Goal: Information Seeking & Learning: Find specific page/section

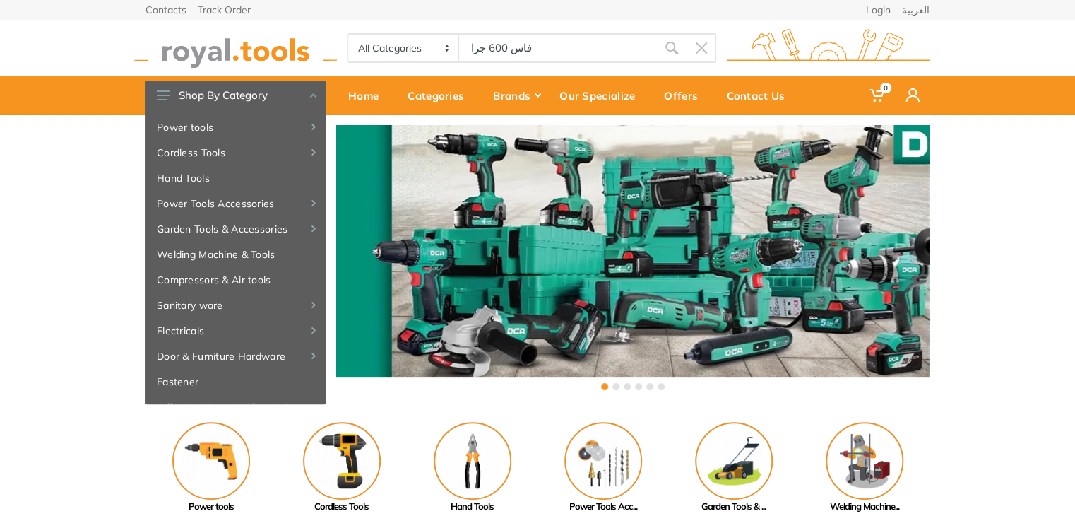
type input "فاس 600 جرام"
click at [565, 49] on input "4فاس 600 جرامد" at bounding box center [558, 48] width 198 height 30
click at [504, 54] on input "فاس 600 جرام" at bounding box center [558, 48] width 198 height 30
click at [581, 49] on input "فاس 600 جرام" at bounding box center [558, 48] width 198 height 30
drag, startPoint x: 581, startPoint y: 49, endPoint x: 222, endPoint y: 35, distance: 359.0
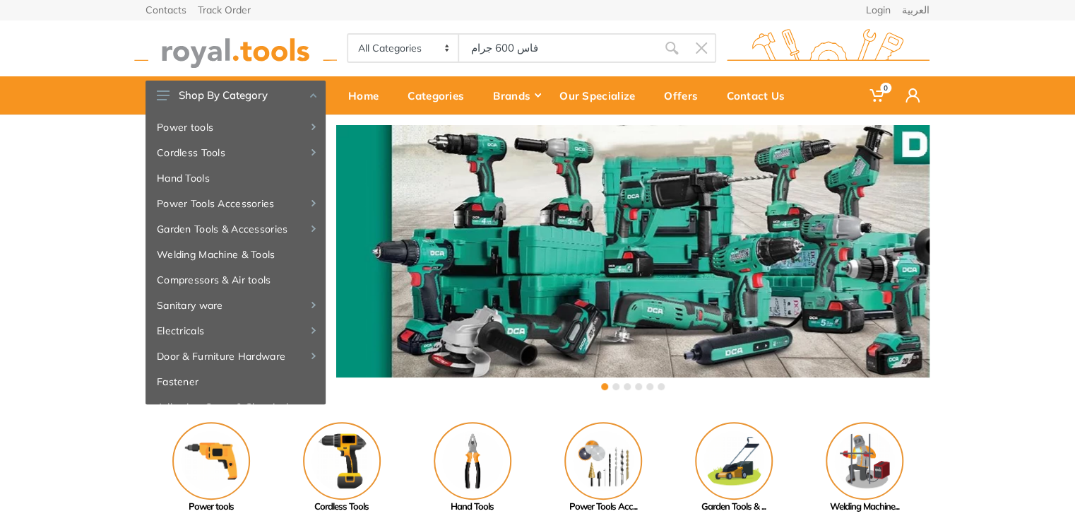
click at [222, 35] on div "All Categories Power tools Cordless Tools Hand Tools Power Tools Accessories Sa…" at bounding box center [537, 48] width 805 height 56
paste input "HATCHET 600G"
click at [554, 49] on input "600G" at bounding box center [558, 48] width 198 height 30
type input "6"
type input "فاس"
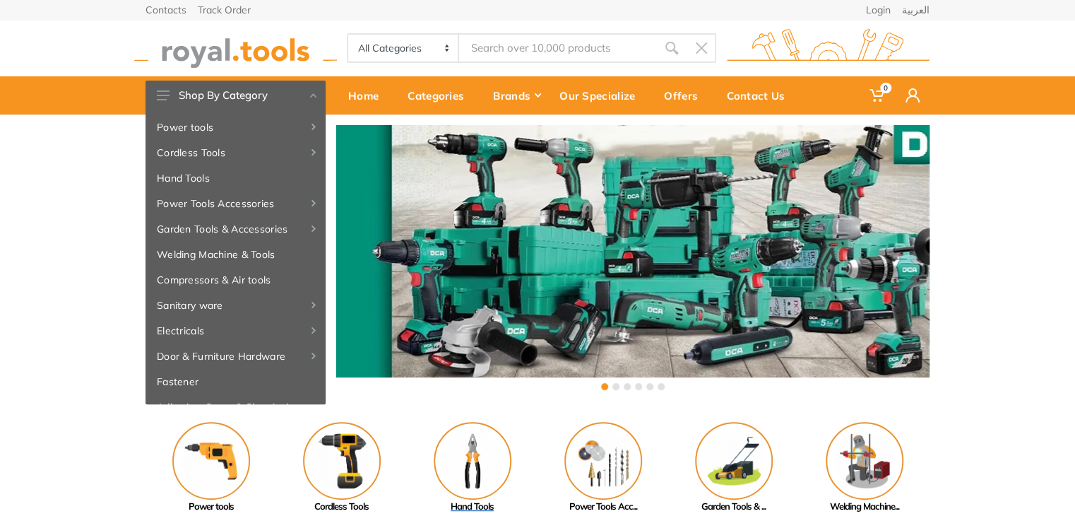
click at [492, 482] on img at bounding box center [473, 461] width 78 height 78
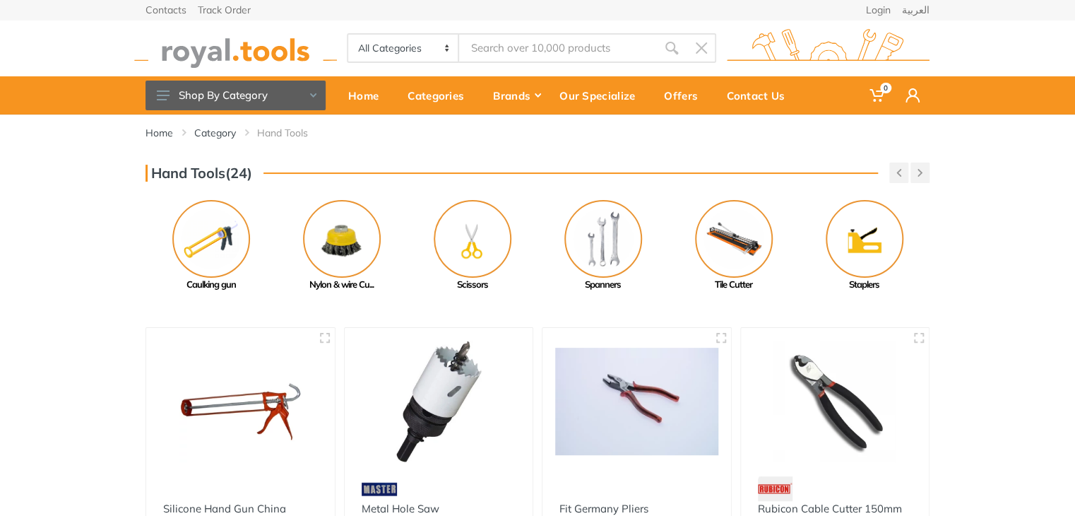
type input "ف"
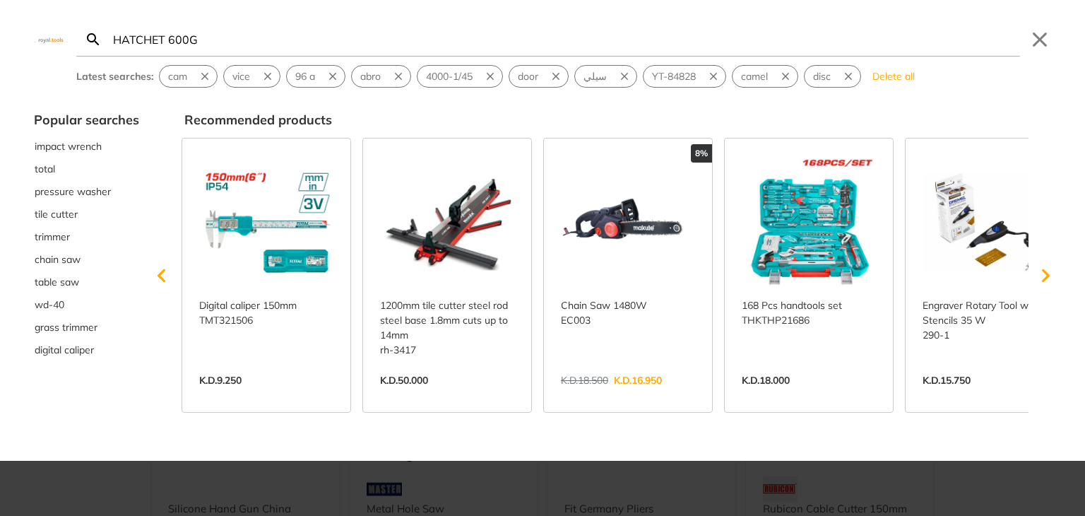
type input "HATCHET 600G"
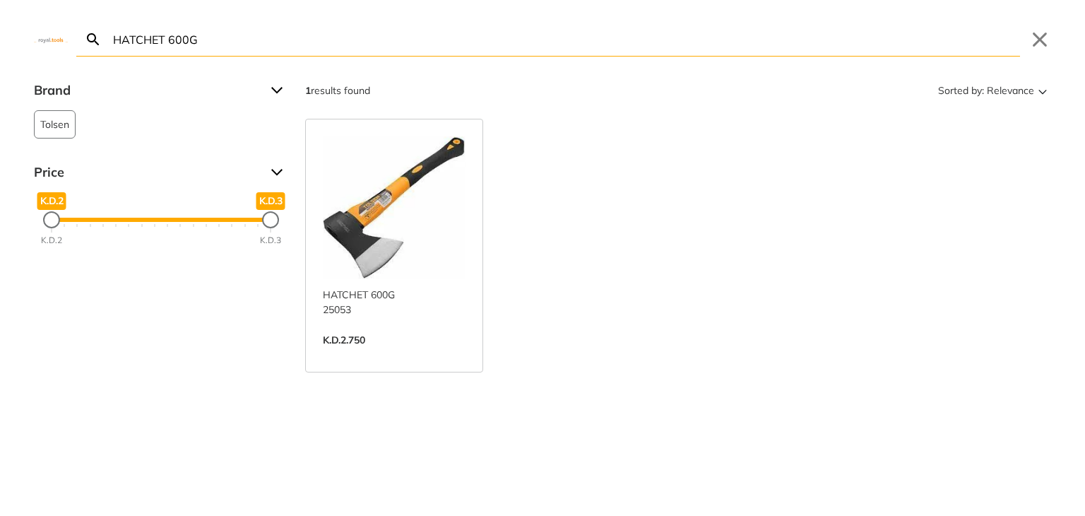
click at [392, 355] on link "View more →" at bounding box center [394, 355] width 143 height 0
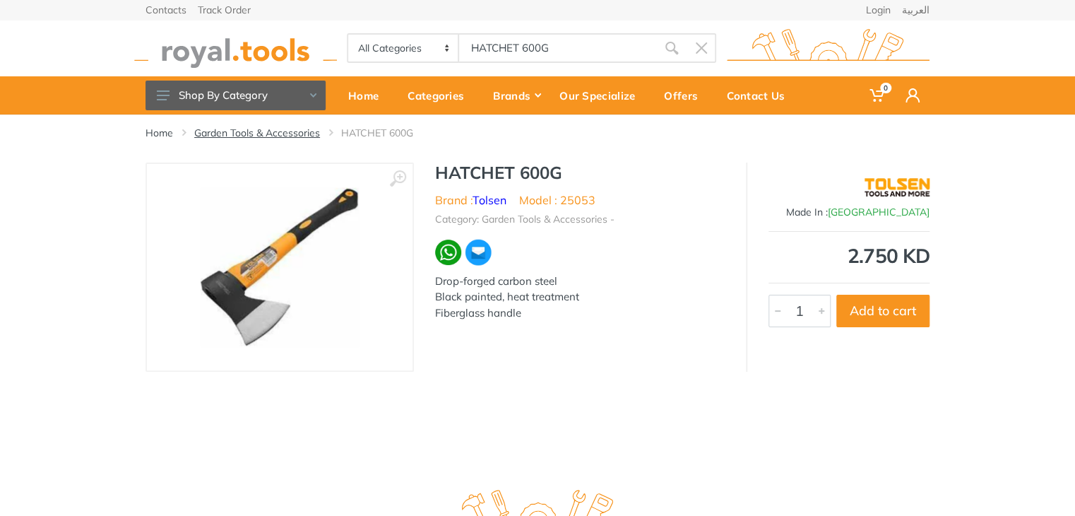
click at [295, 136] on link "Garden Tools & Accessories" at bounding box center [257, 133] width 126 height 14
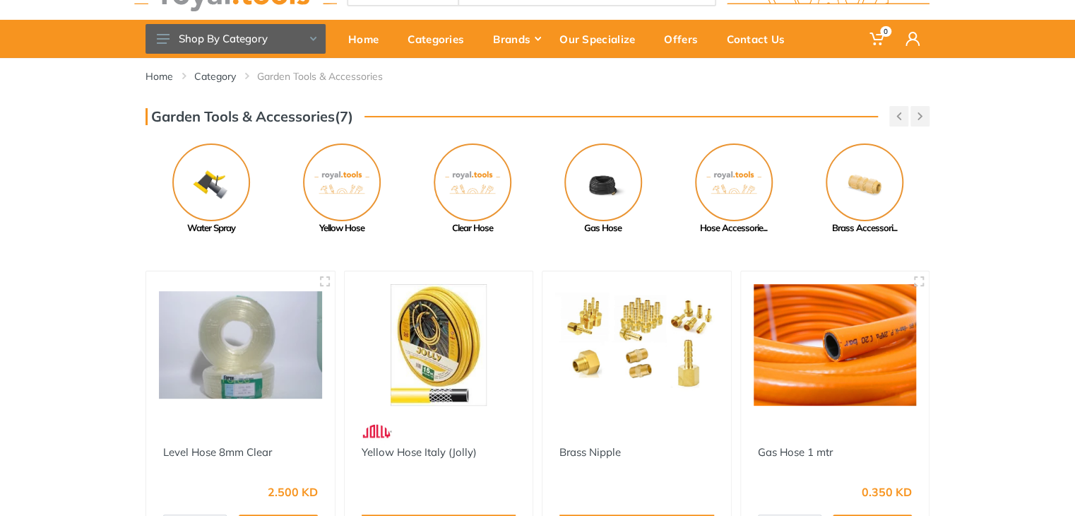
drag, startPoint x: 1084, startPoint y: 234, endPoint x: 1081, endPoint y: 540, distance: 305.8
click at [1074, 459] on html "0" at bounding box center [537, 202] width 1075 height 516
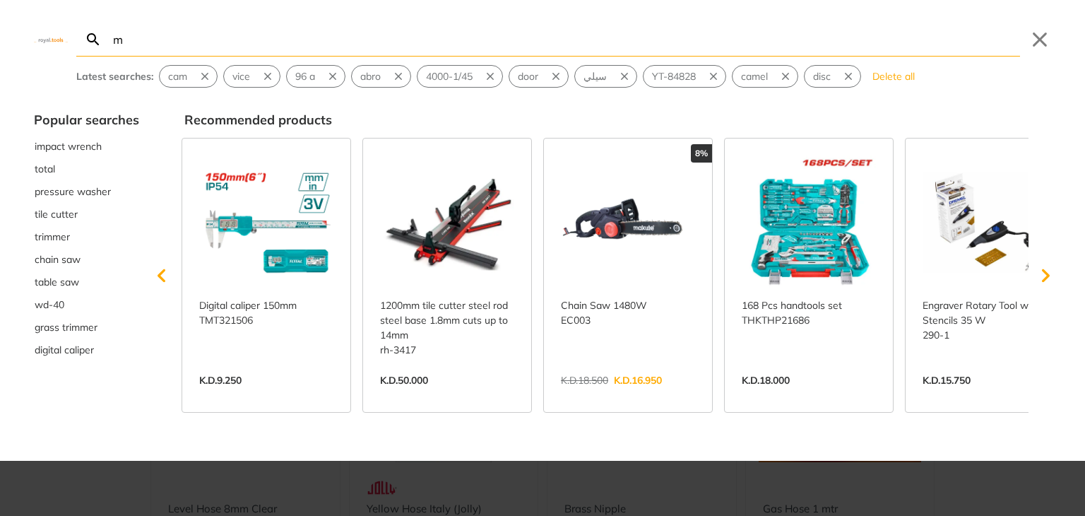
type input "m"
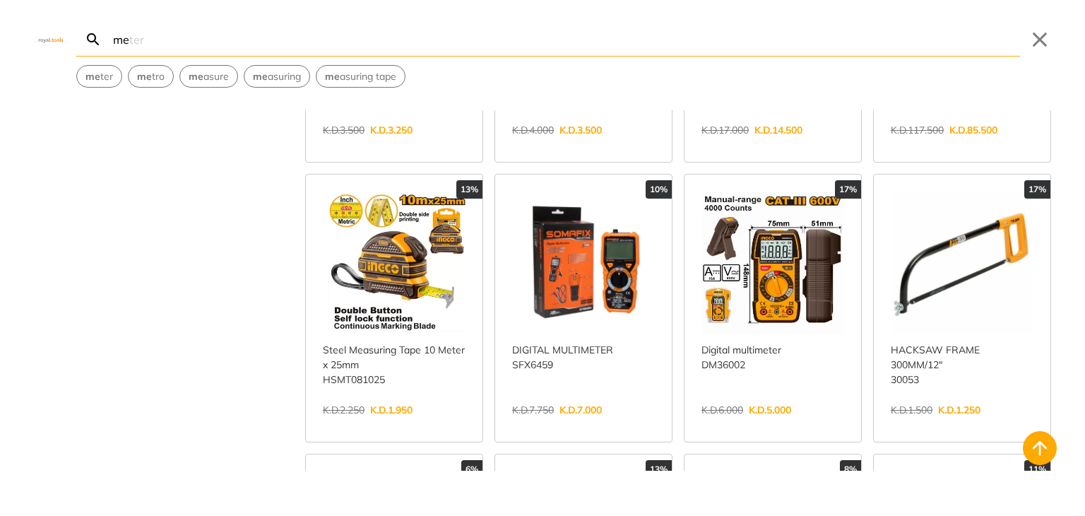
scroll to position [775, 0]
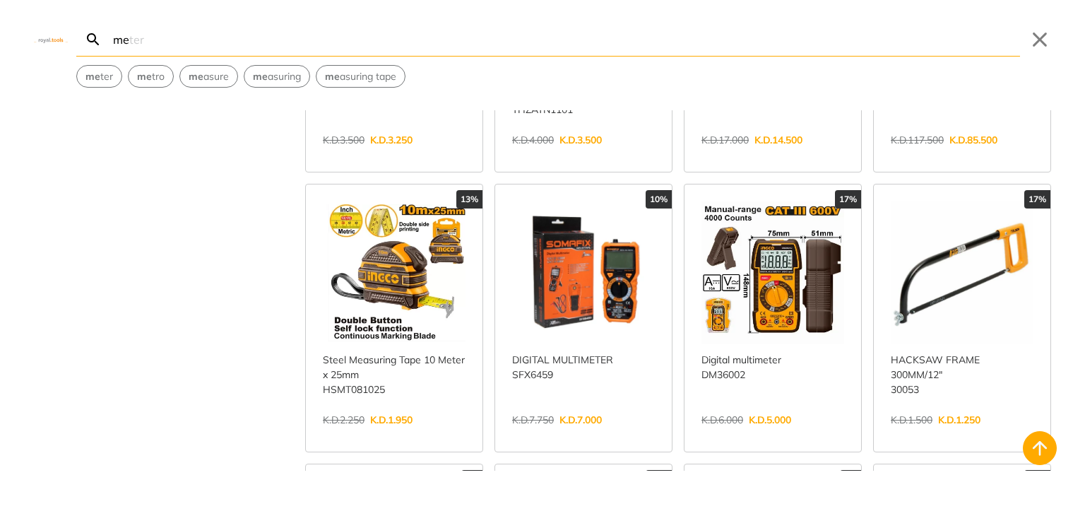
type input "me"
click at [413, 434] on link "View more →" at bounding box center [394, 434] width 143 height 0
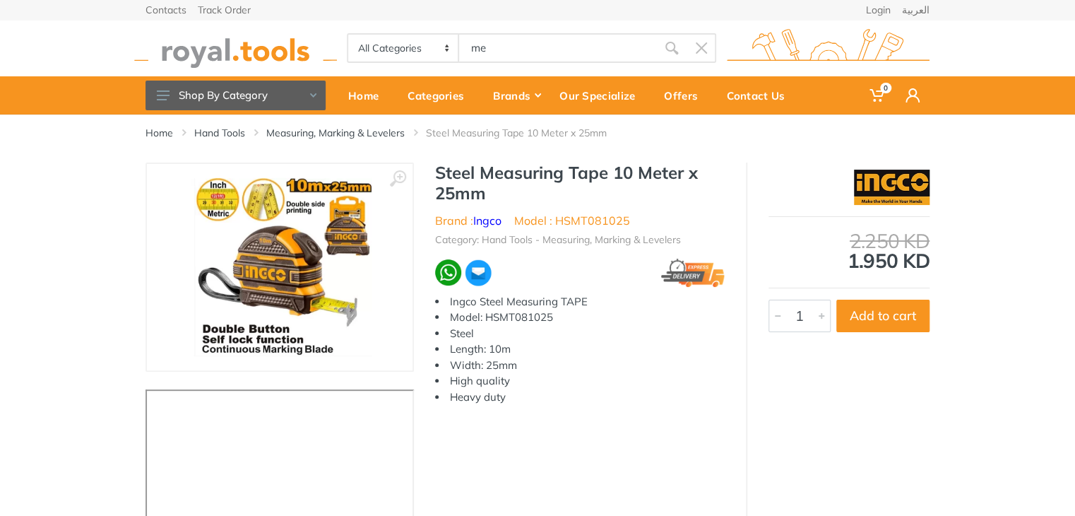
click at [350, 132] on link "Measuring, Marking & Levelers" at bounding box center [335, 133] width 138 height 14
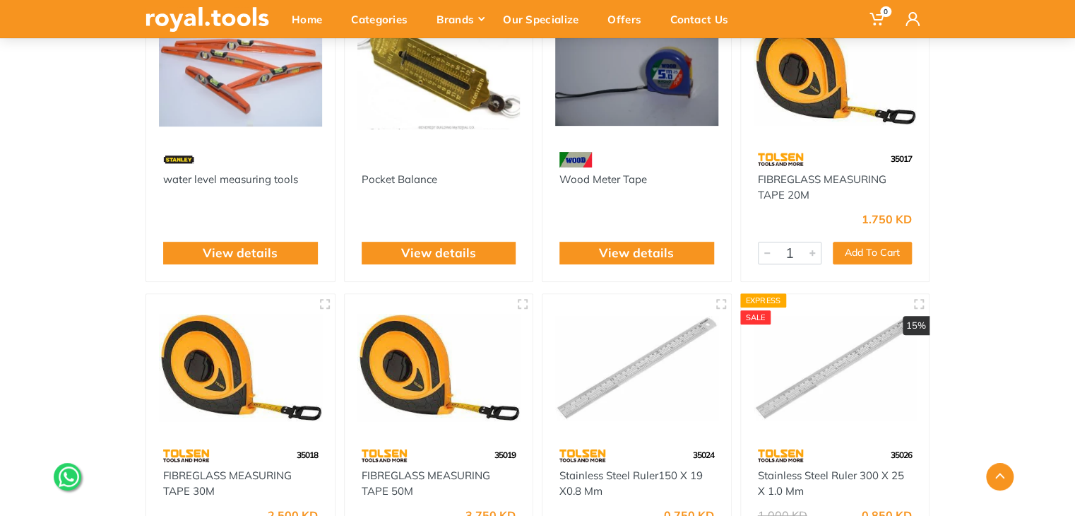
scroll to position [145, 0]
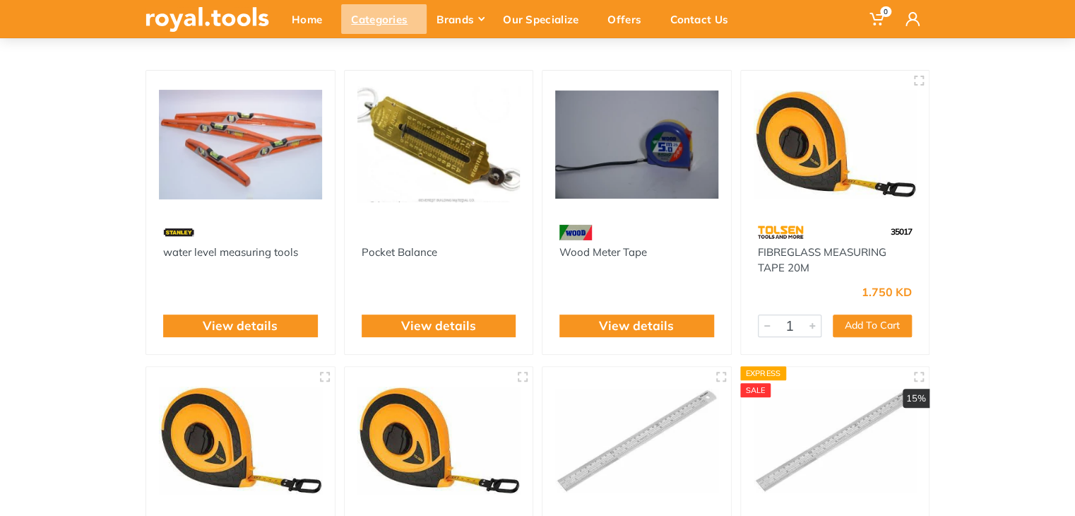
click at [369, 20] on div "Categories" at bounding box center [383, 19] width 85 height 30
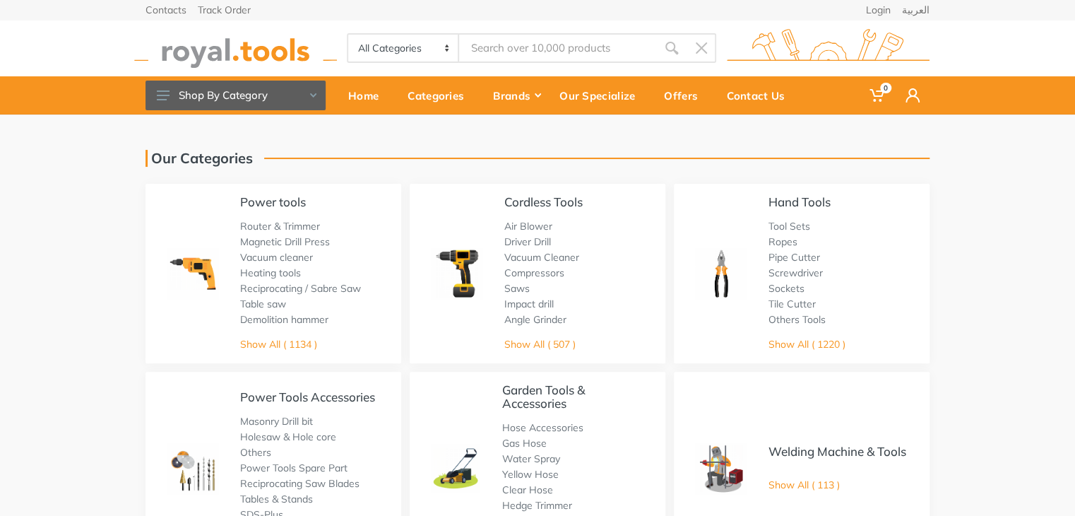
click at [282, 354] on div "Power tools Router & Trimmer Magnetic Drill Press Vacuum cleaner Heating tools …" at bounding box center [273, 273] width 256 height 179
click at [278, 349] on link "Show All ( 1134 )" at bounding box center [278, 344] width 77 height 13
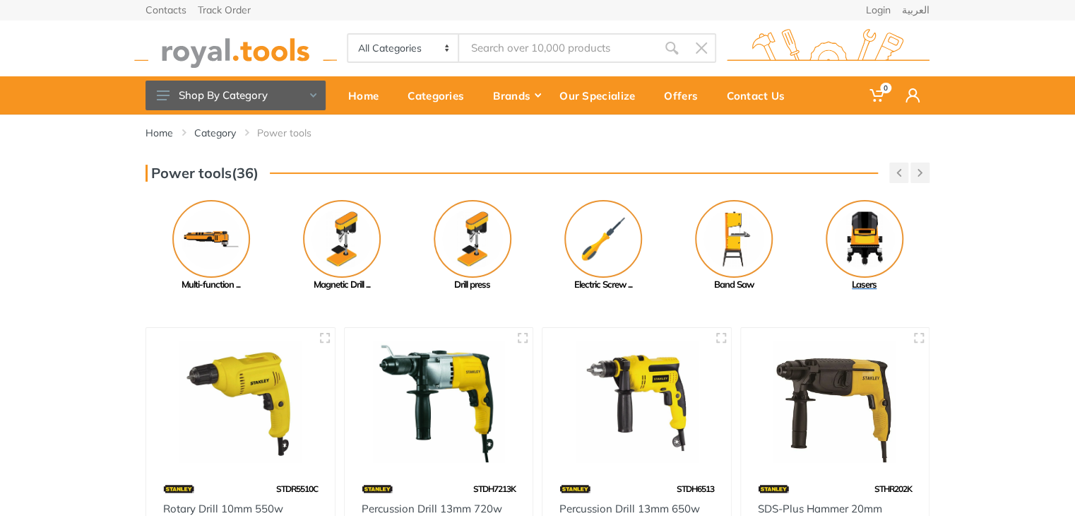
click at [869, 237] on img at bounding box center [865, 239] width 78 height 78
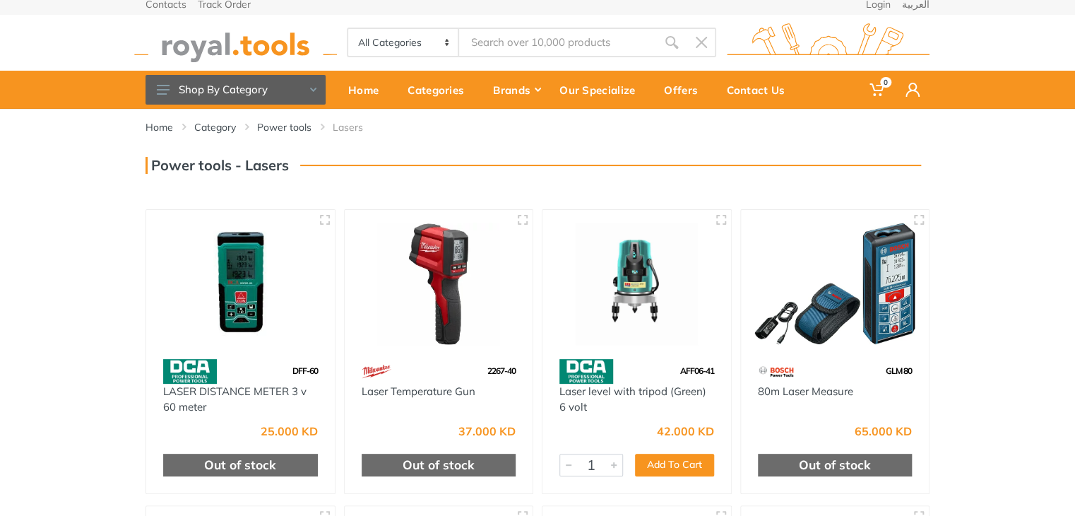
drag, startPoint x: 1084, startPoint y: 156, endPoint x: 1084, endPoint y: 209, distance: 53.0
click at [1074, 209] on html "0" at bounding box center [537, 252] width 1075 height 516
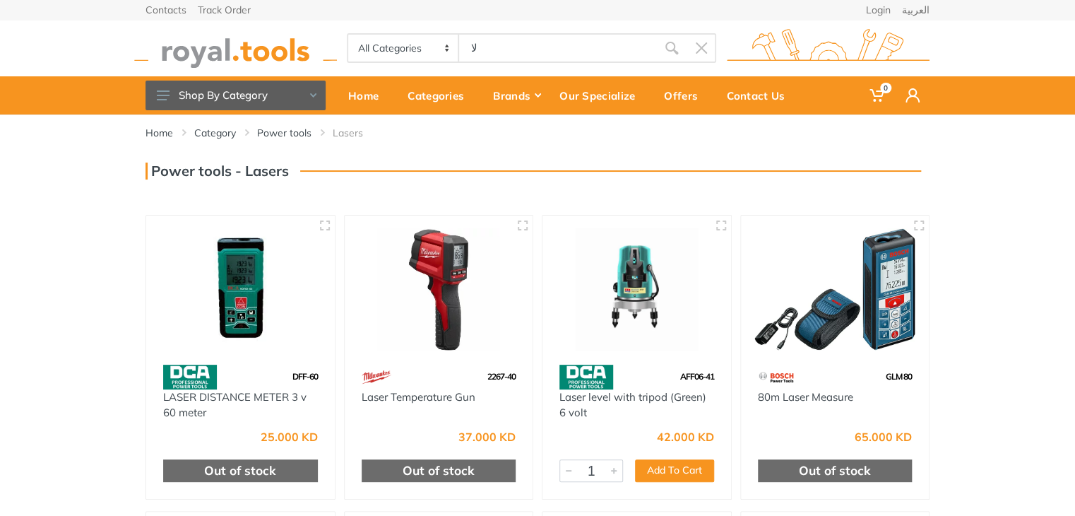
type input "لاش"
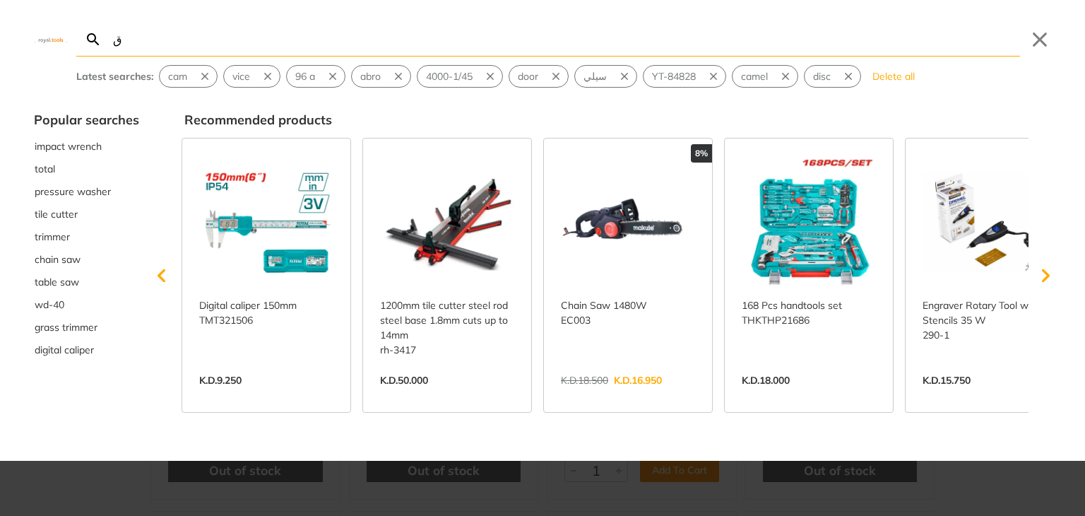
type input "ق"
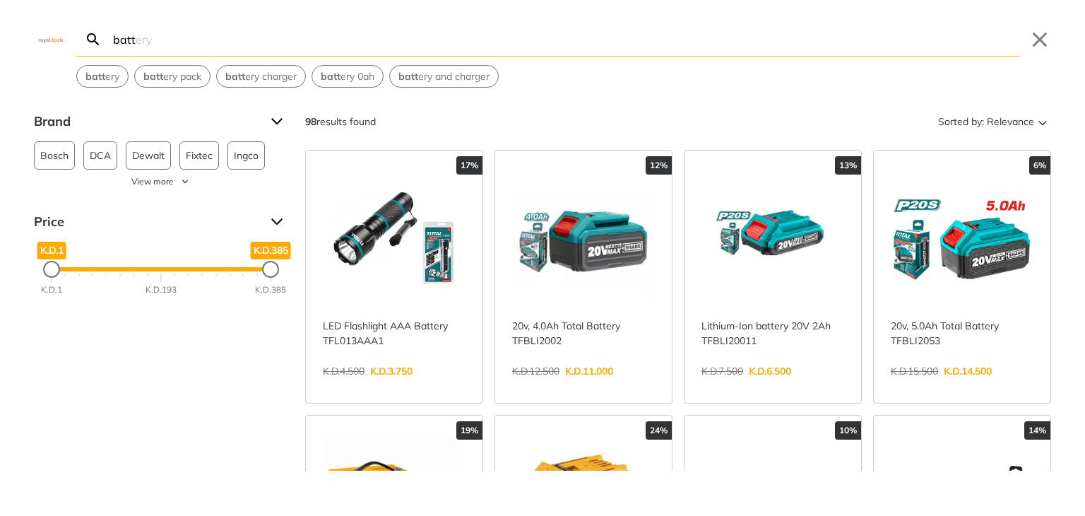
type input "batt"
click at [581, 386] on link "View more →" at bounding box center [583, 386] width 143 height 0
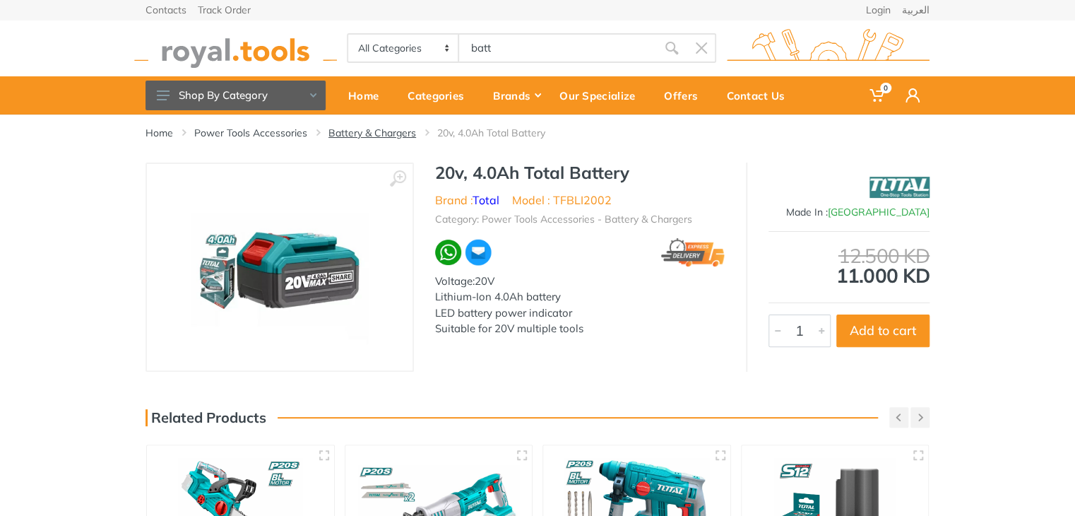
click at [364, 131] on link "Battery & Chargers" at bounding box center [372, 133] width 88 height 14
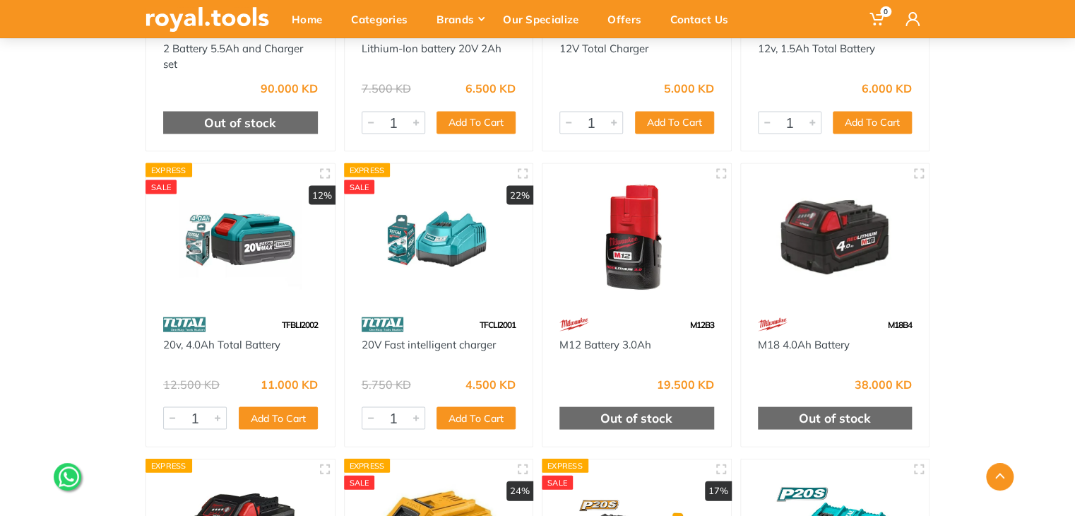
scroll to position [1265, 0]
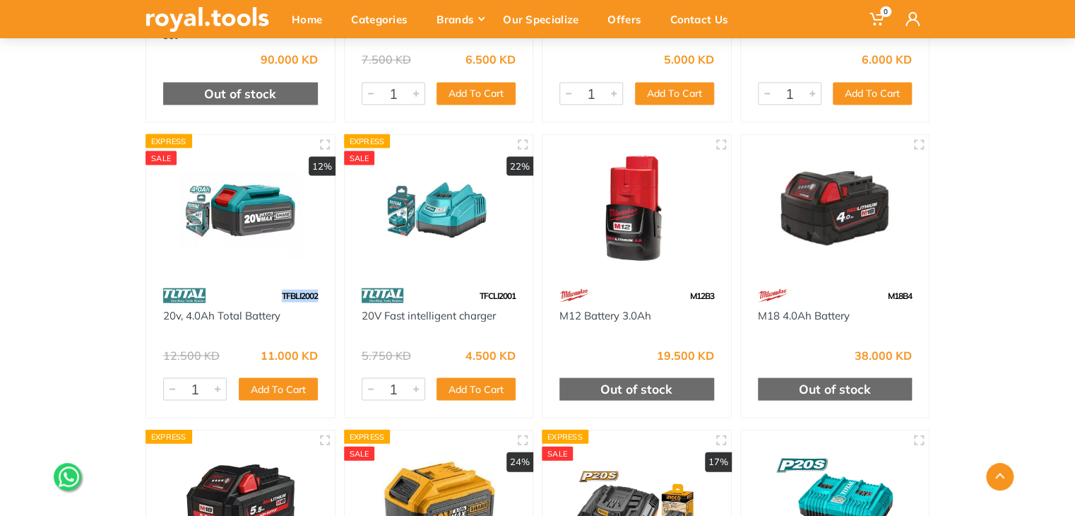
drag, startPoint x: 319, startPoint y: 297, endPoint x: 275, endPoint y: 293, distance: 43.9
click at [275, 293] on div "TFBLI2002" at bounding box center [240, 294] width 189 height 25
copy span "TFBLI2002"
